Goal: Task Accomplishment & Management: Complete application form

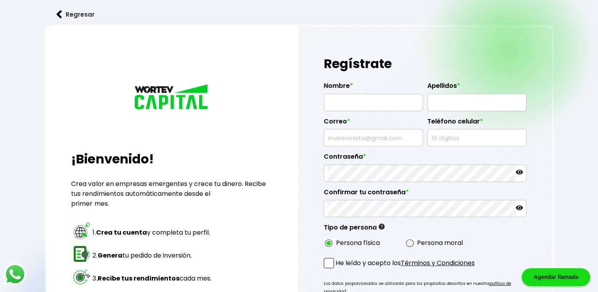
click at [380, 103] on input "text" at bounding box center [373, 102] width 92 height 17
type input "[PERSON_NAME]"
click at [466, 100] on input "text" at bounding box center [477, 102] width 92 height 17
type input "[PERSON_NAME]"
click at [376, 138] on input "text" at bounding box center [373, 137] width 92 height 17
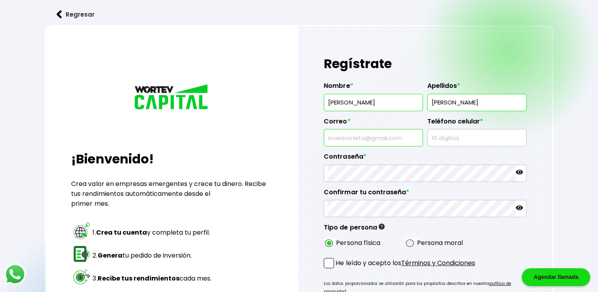
type input "[EMAIL_ADDRESS][DOMAIN_NAME]"
type input "9711269236"
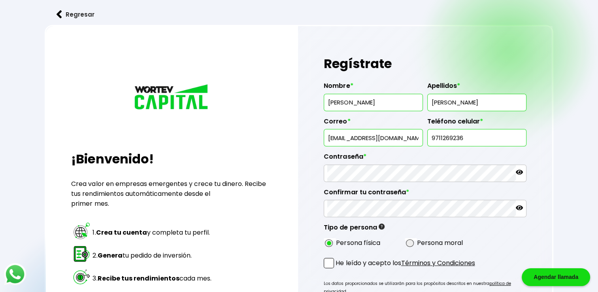
click at [521, 172] on icon at bounding box center [519, 171] width 7 height 7
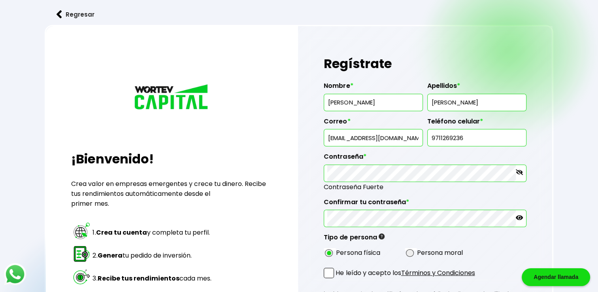
click at [520, 216] on icon at bounding box center [519, 217] width 7 height 5
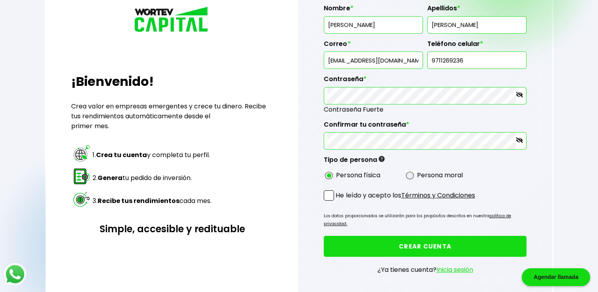
scroll to position [79, 0]
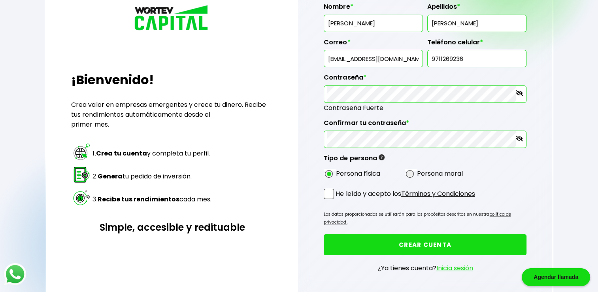
click at [331, 192] on span at bounding box center [329, 194] width 10 height 10
click at [337, 200] on input "He leído y acepto los Términos y Condiciones" at bounding box center [337, 200] width 0 height 0
click at [414, 234] on button "CREAR CUENTA" at bounding box center [425, 244] width 202 height 21
